Goal: Task Accomplishment & Management: Use online tool/utility

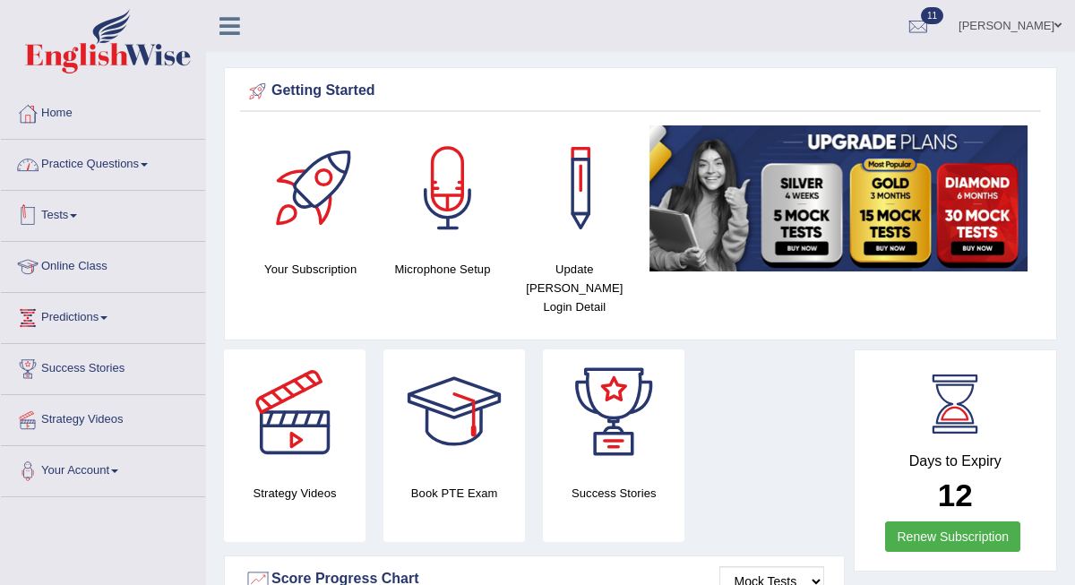
click at [117, 174] on link "Practice Questions" at bounding box center [103, 162] width 204 height 45
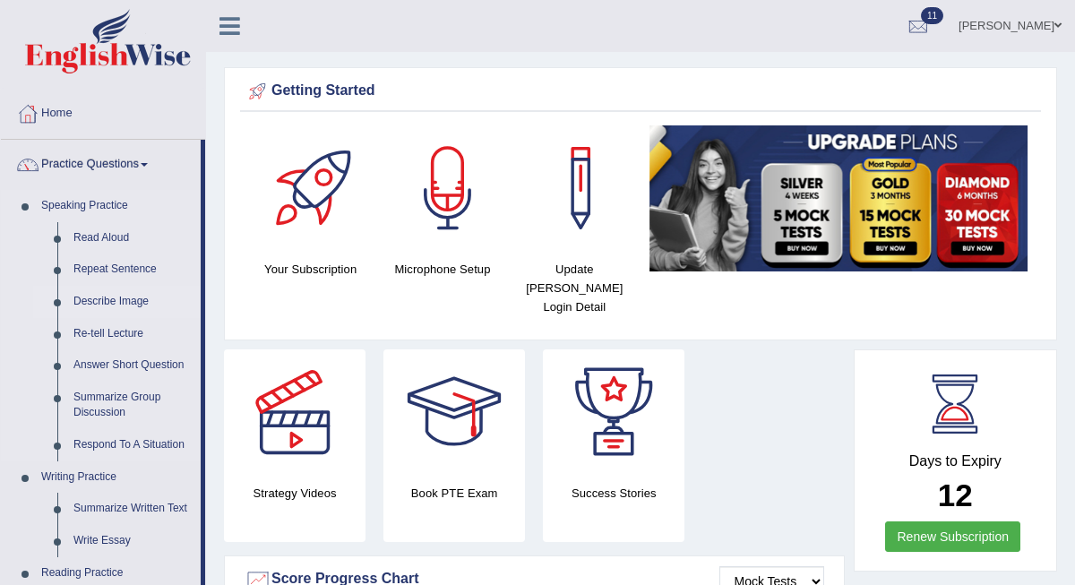
click at [100, 303] on link "Describe Image" at bounding box center [132, 302] width 135 height 32
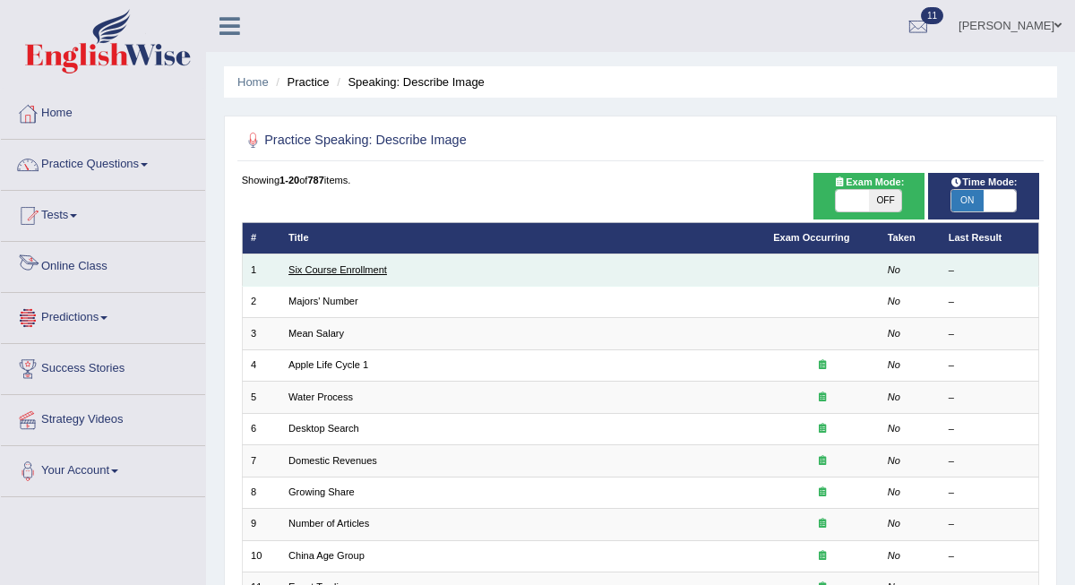
click at [295, 273] on link "Six Course Enrollment" at bounding box center [337, 269] width 99 height 11
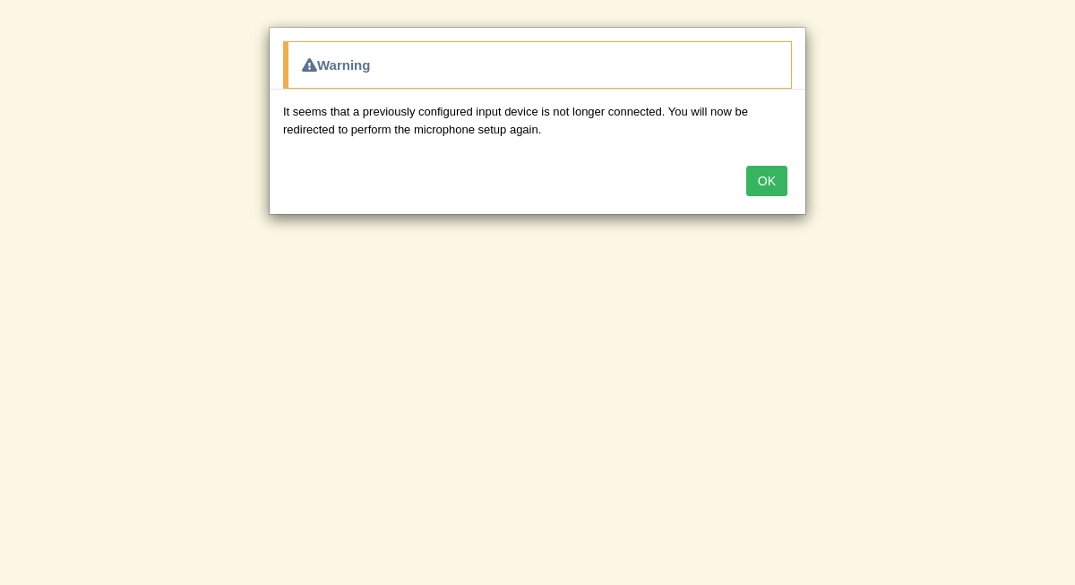
click at [766, 182] on button "OK" at bounding box center [766, 181] width 41 height 30
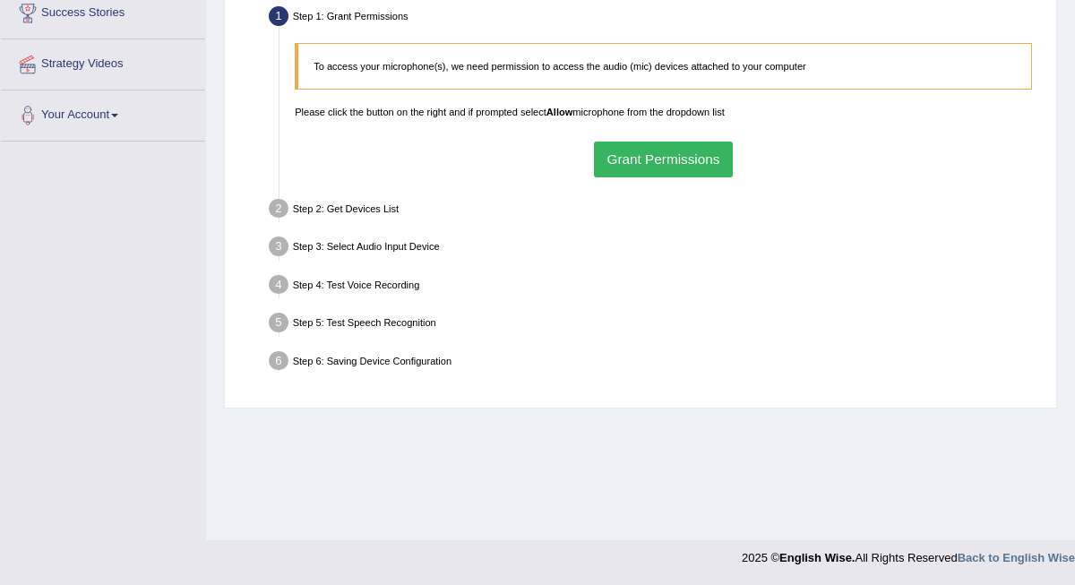
scroll to position [356, 0]
click at [660, 155] on button "Grant Permissions" at bounding box center [663, 159] width 139 height 35
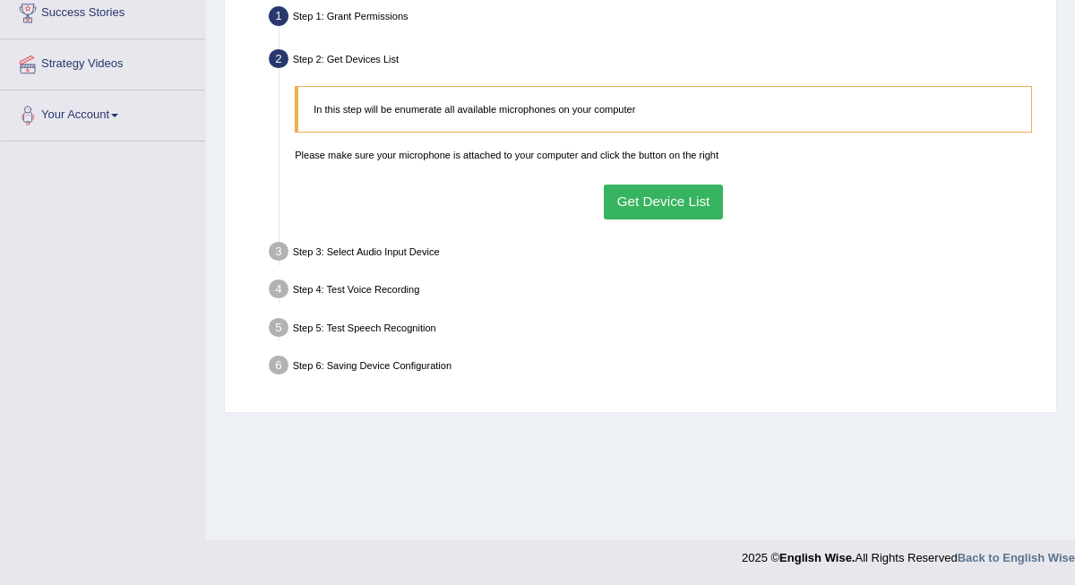
click at [667, 211] on button "Get Device List" at bounding box center [663, 202] width 119 height 35
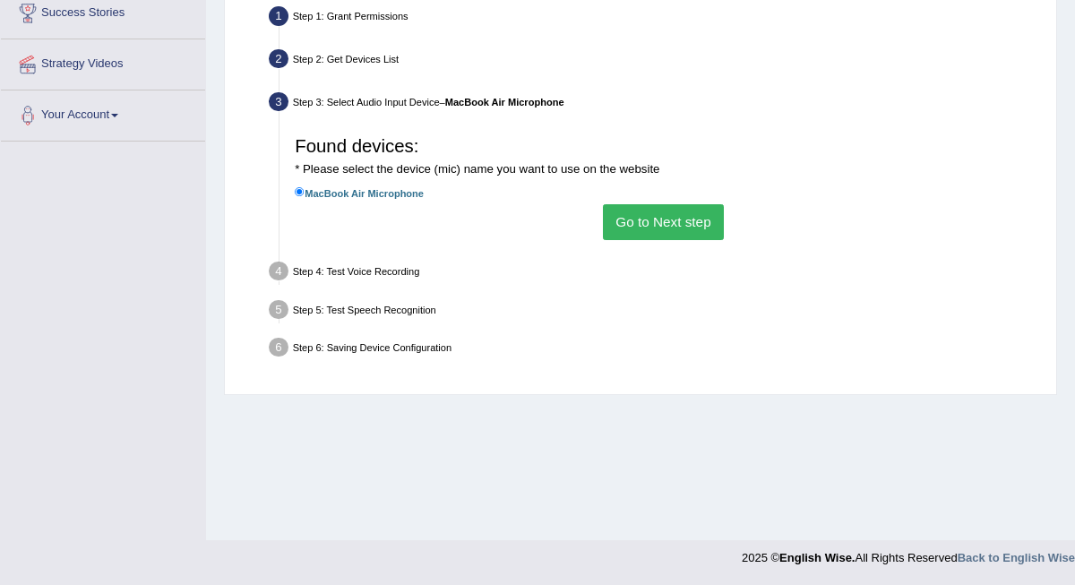
click at [668, 227] on button "Go to Next step" at bounding box center [663, 221] width 121 height 35
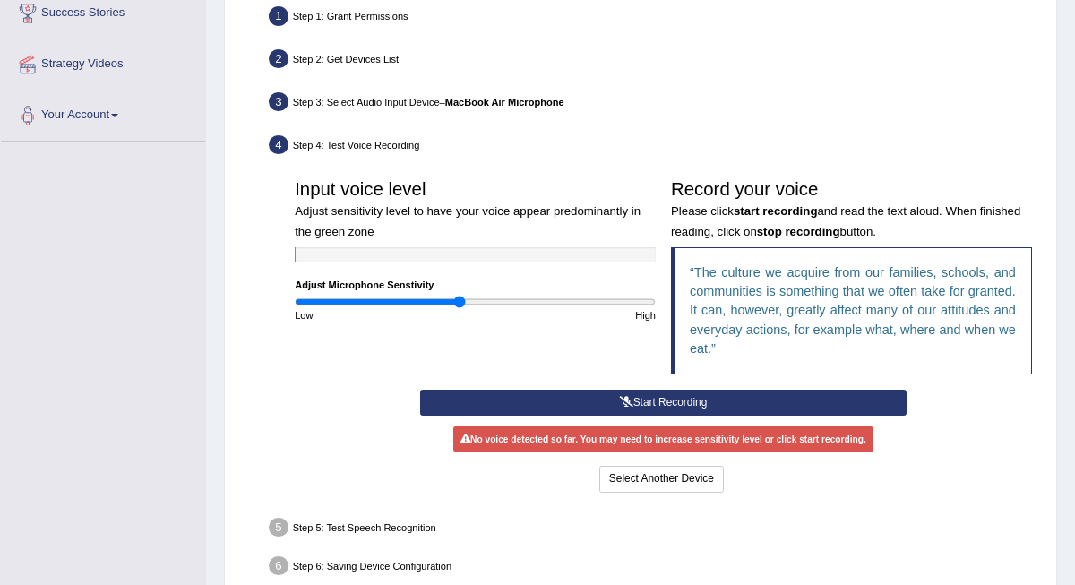
click at [785, 110] on div "Step 3: Select Audio Input Device – MacBook Air Microphone" at bounding box center [657, 104] width 788 height 33
click at [684, 78] on div "Step 2: Get Devices List" at bounding box center [657, 61] width 788 height 33
click at [639, 416] on button "Start Recording" at bounding box center [663, 403] width 486 height 26
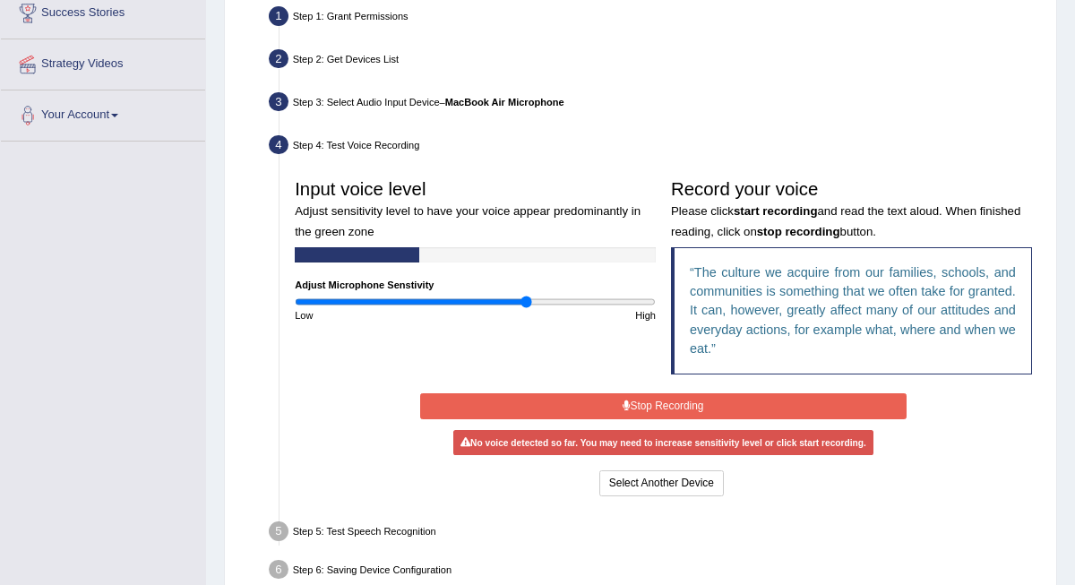
drag, startPoint x: 464, startPoint y: 313, endPoint x: 525, endPoint y: 314, distance: 60.9
type input "1.3"
click at [525, 308] on input "range" at bounding box center [475, 302] width 361 height 13
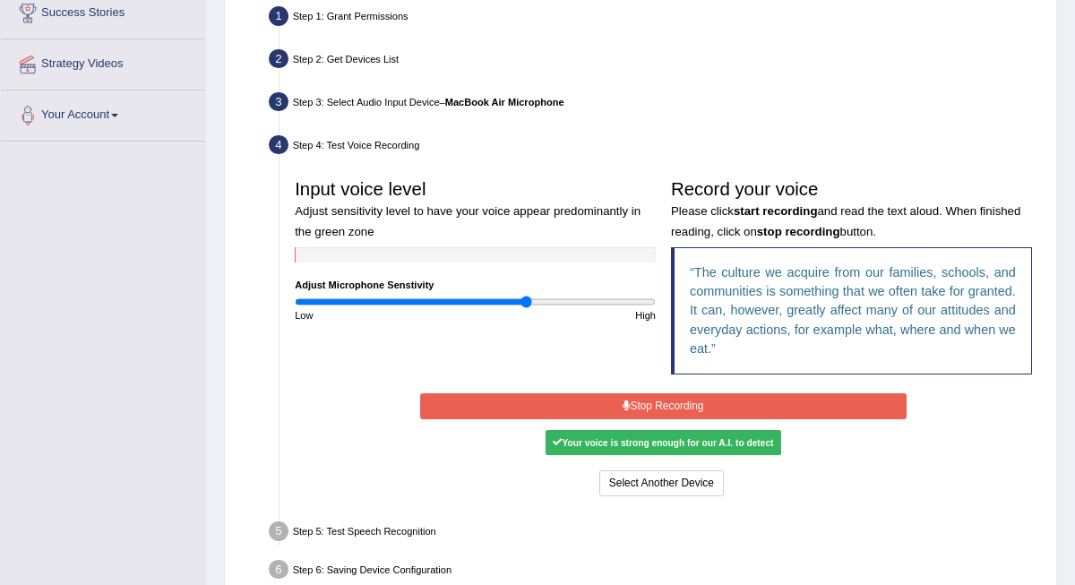
click at [637, 419] on button "Stop Recording" at bounding box center [663, 406] width 486 height 26
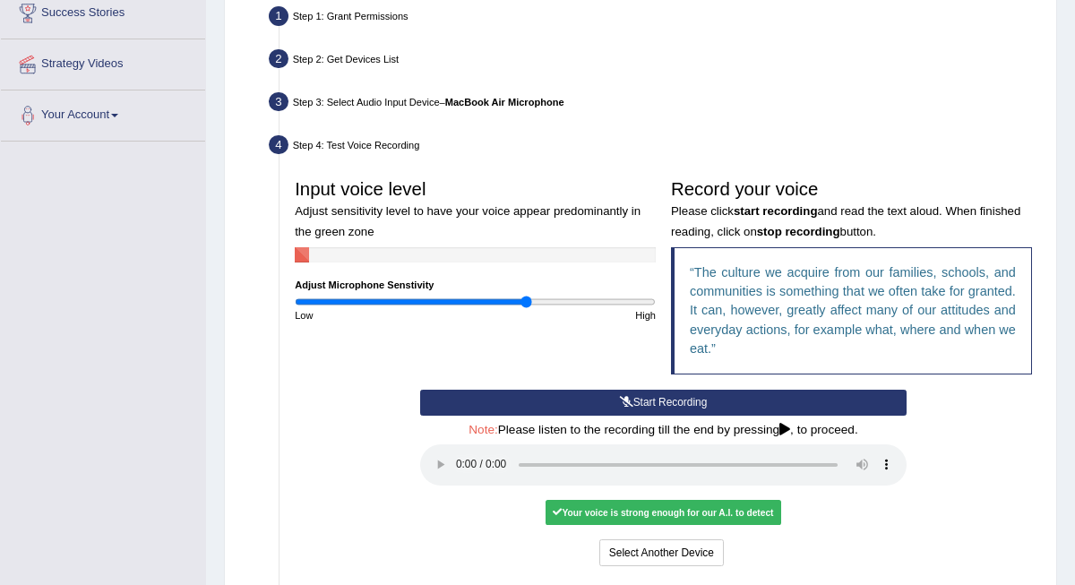
click at [462, 468] on audio at bounding box center [663, 464] width 486 height 41
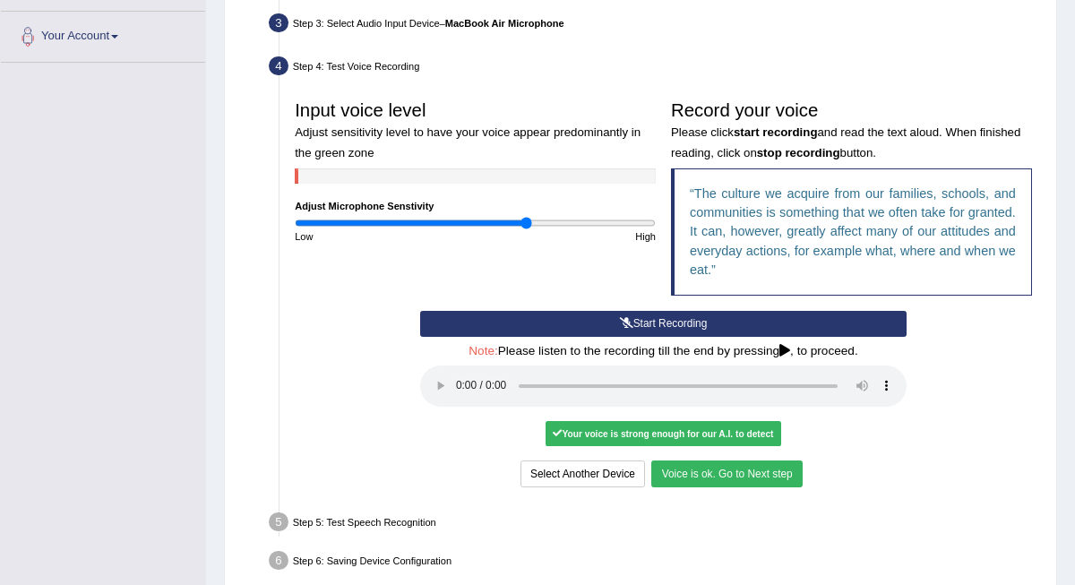
click at [708, 474] on button "Voice is ok. Go to Next step" at bounding box center [726, 474] width 151 height 26
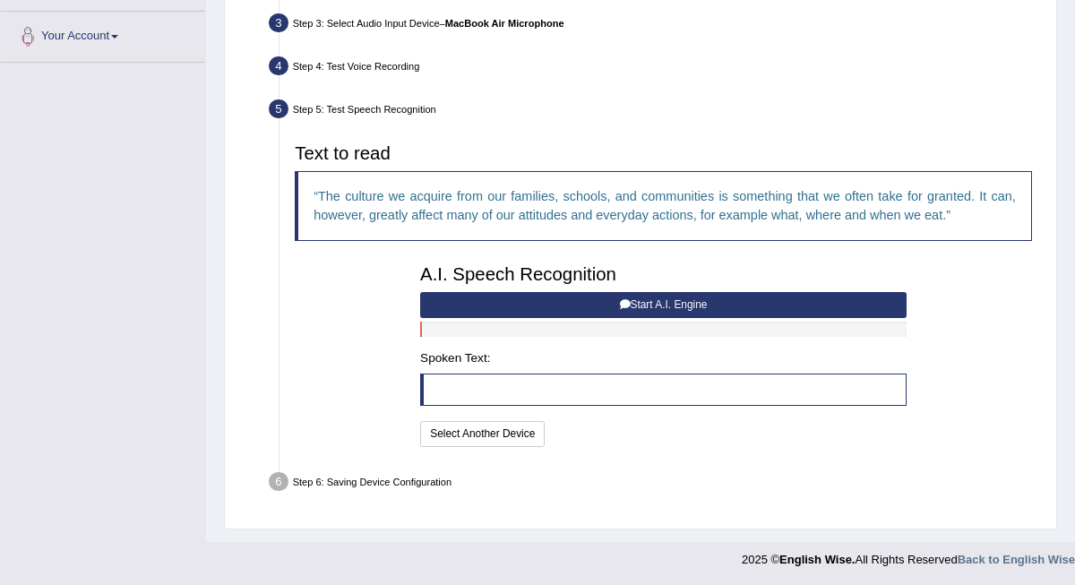
click at [567, 318] on button "Start A.I. Engine" at bounding box center [663, 305] width 486 height 26
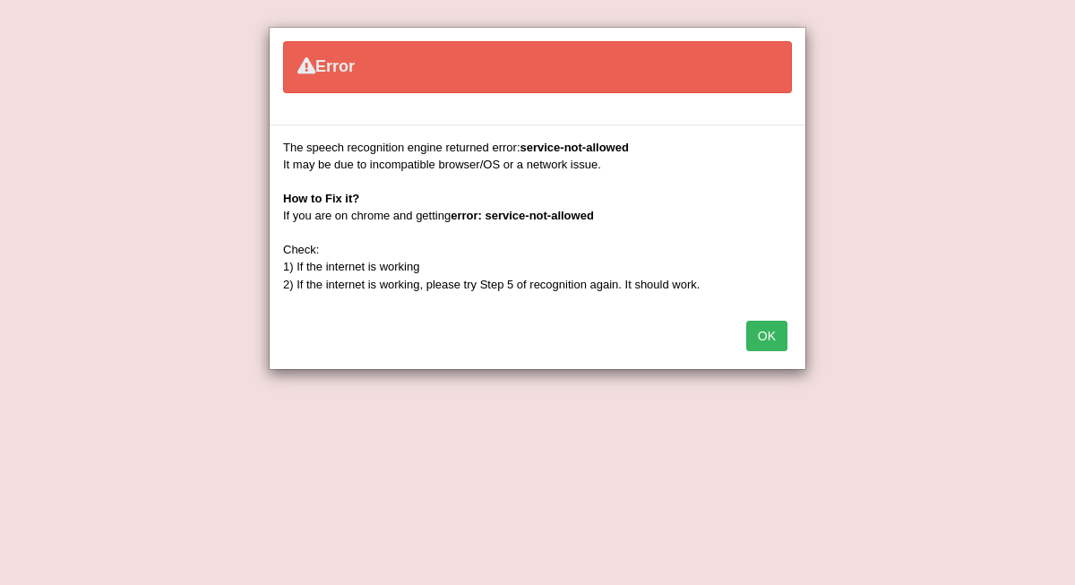
click at [567, 321] on div "OK" at bounding box center [538, 337] width 536 height 63
